Goal: Information Seeking & Learning: Find specific fact

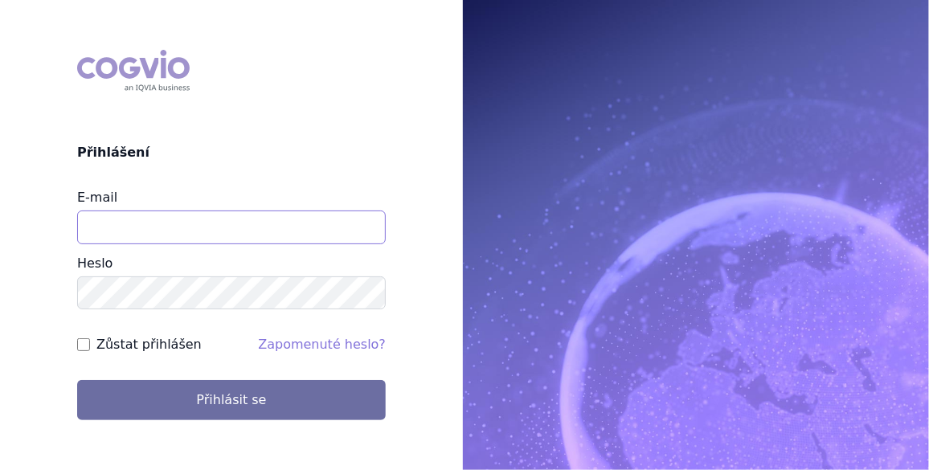
click at [156, 222] on input "E-mail" at bounding box center [231, 228] width 309 height 34
type input "jan.j.krivsky@gsk.com"
click at [82, 345] on input "Zůstat přihlášen" at bounding box center [83, 344] width 13 height 13
checkbox input "true"
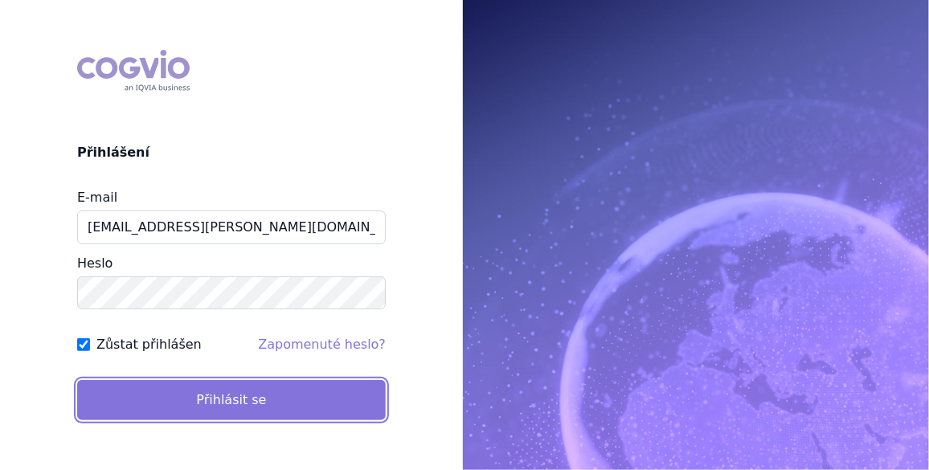
click at [141, 395] on button "Přihlásit se" at bounding box center [231, 400] width 309 height 40
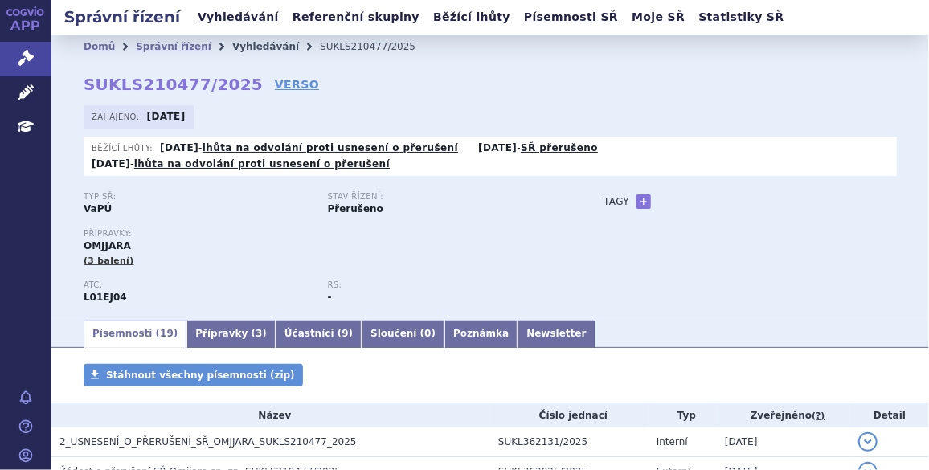
click at [235, 45] on link "Vyhledávání" at bounding box center [265, 46] width 67 height 11
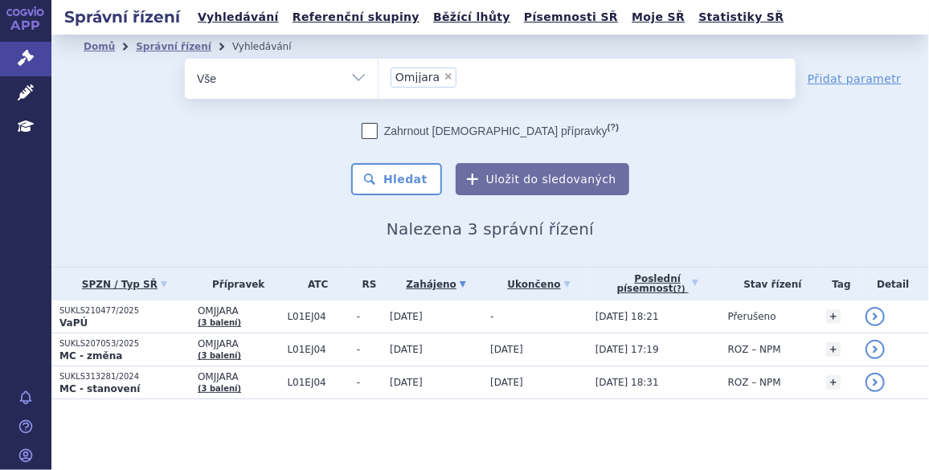
click at [444, 75] on span "×" at bounding box center [449, 77] width 10 height 10
click at [379, 75] on select "Omjjara" at bounding box center [378, 78] width 1 height 40
select select
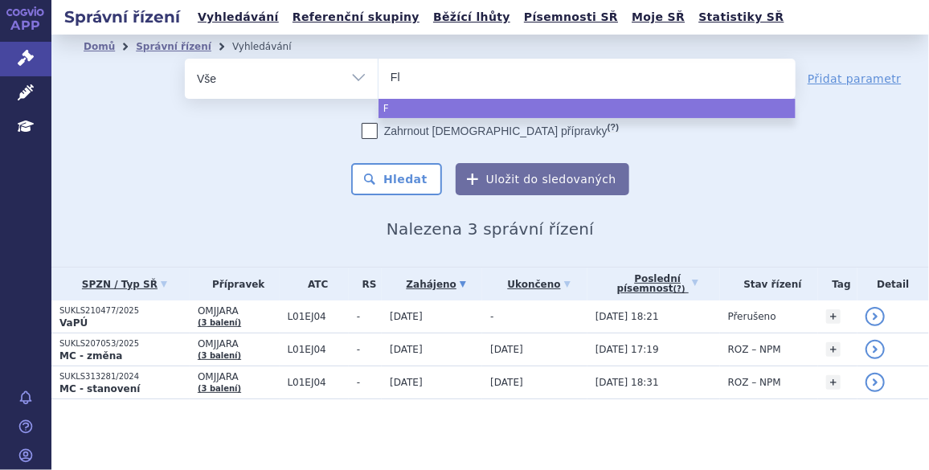
type input "Flo"
type input "Flola"
type input "Flolan"
select select "Flolan"
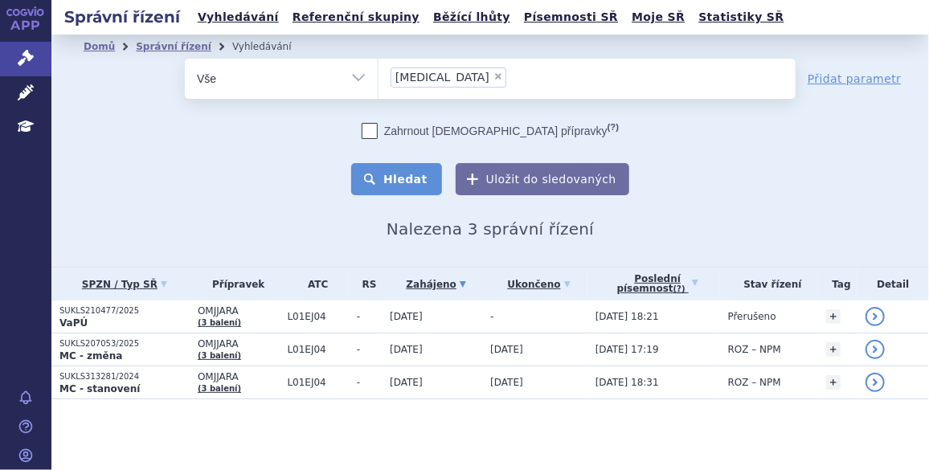
click at [378, 174] on button "Hledat" at bounding box center [396, 179] width 91 height 32
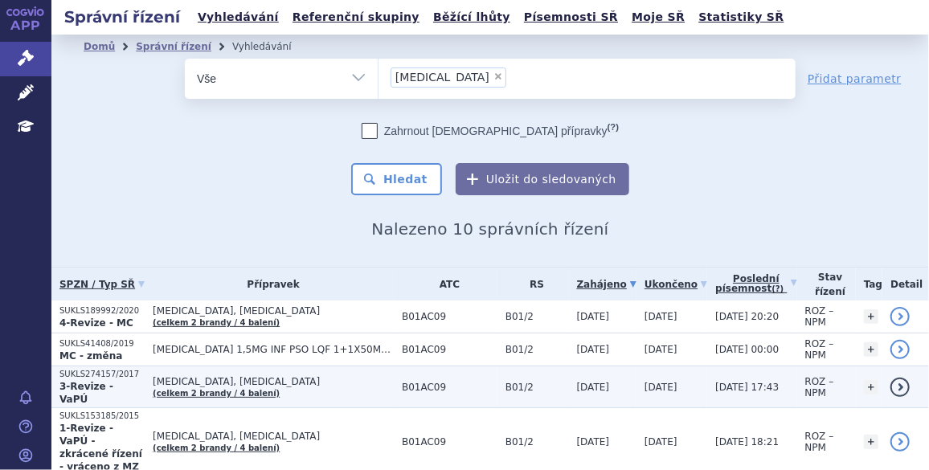
click at [106, 381] on strong "3-Revize - VaPÚ" at bounding box center [86, 393] width 54 height 24
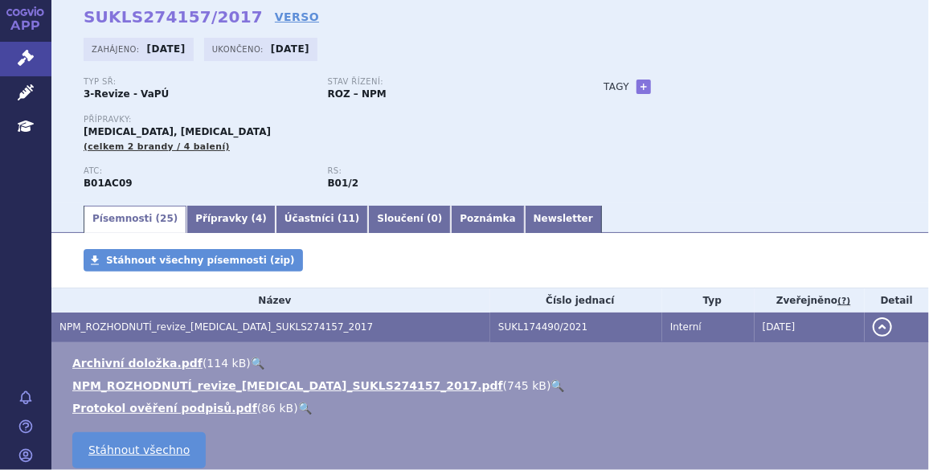
scroll to position [97, 0]
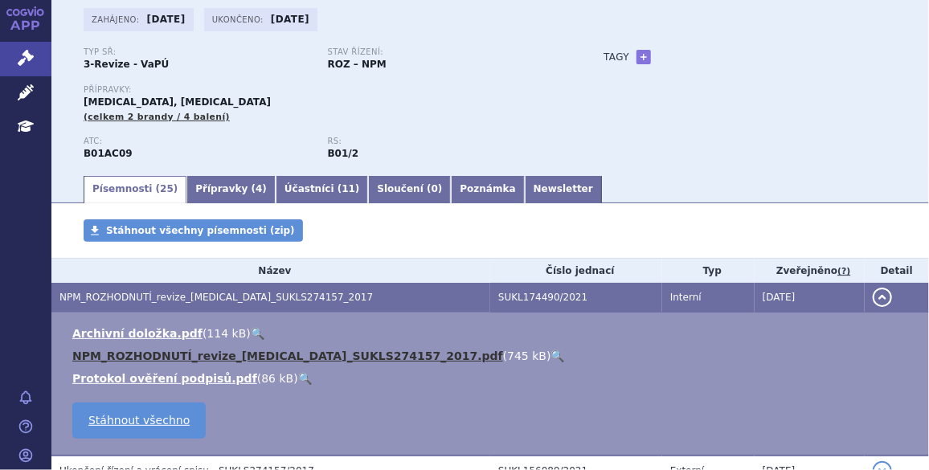
click at [180, 360] on link "NPM_ROZHODNUTÍ_revize_[MEDICAL_DATA]_SUKLS274157_2017.pdf" at bounding box center [287, 356] width 431 height 13
